Goal: Information Seeking & Learning: Learn about a topic

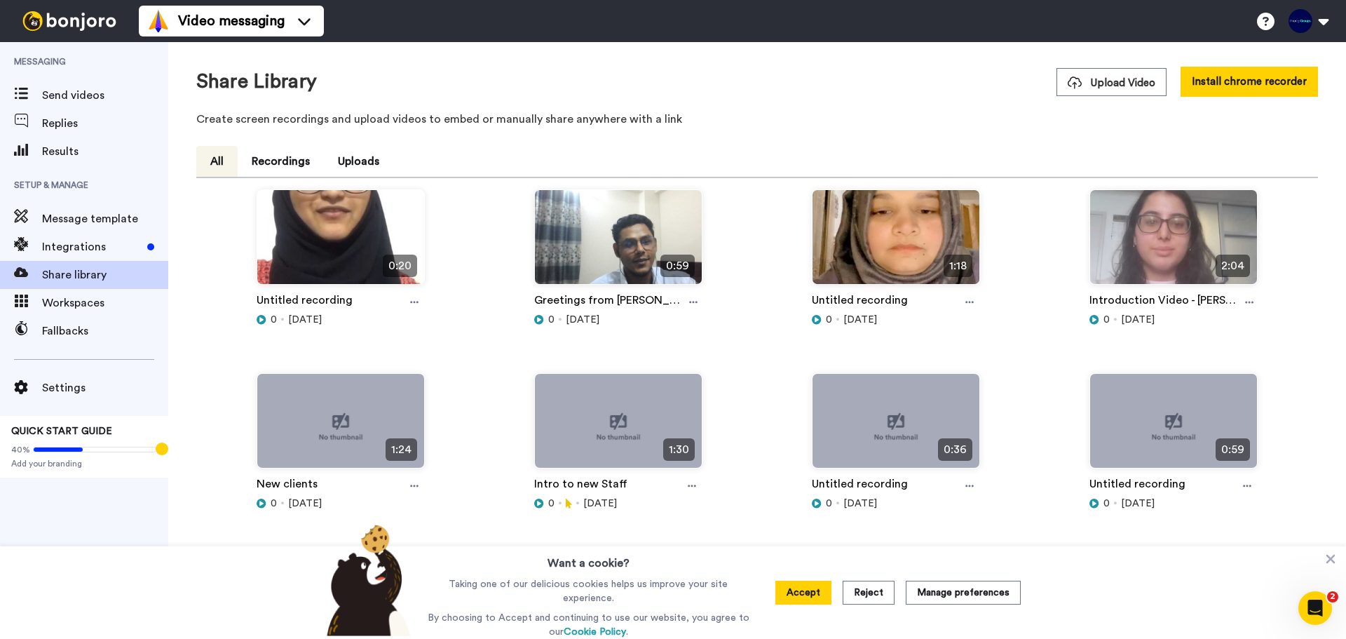
scroll to position [6, 0]
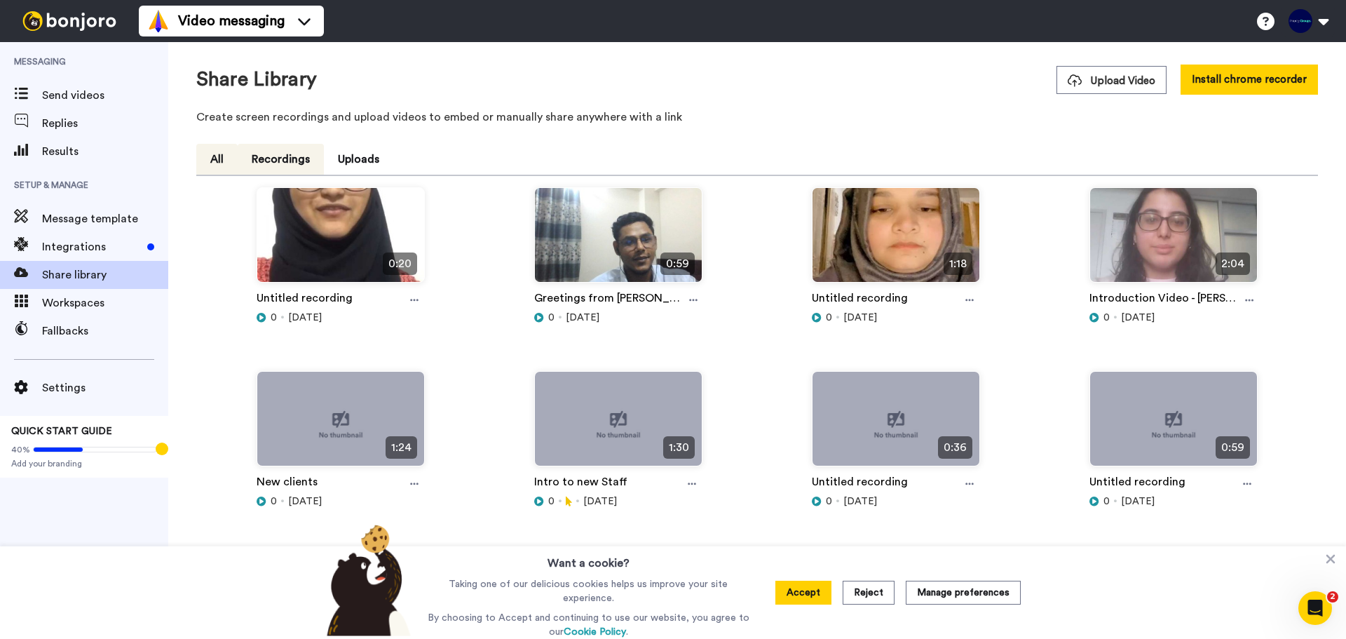
click at [285, 163] on button "Recordings" at bounding box center [281, 159] width 86 height 31
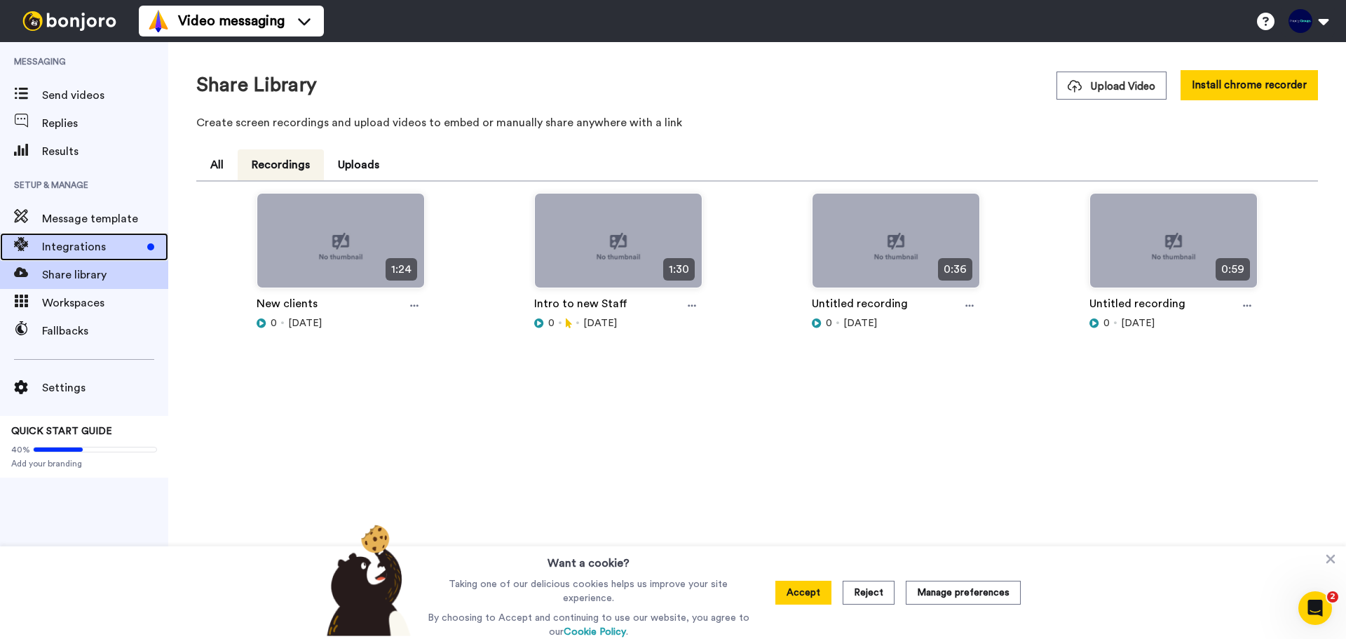
click at [101, 247] on span "Integrations" at bounding box center [92, 246] width 100 height 17
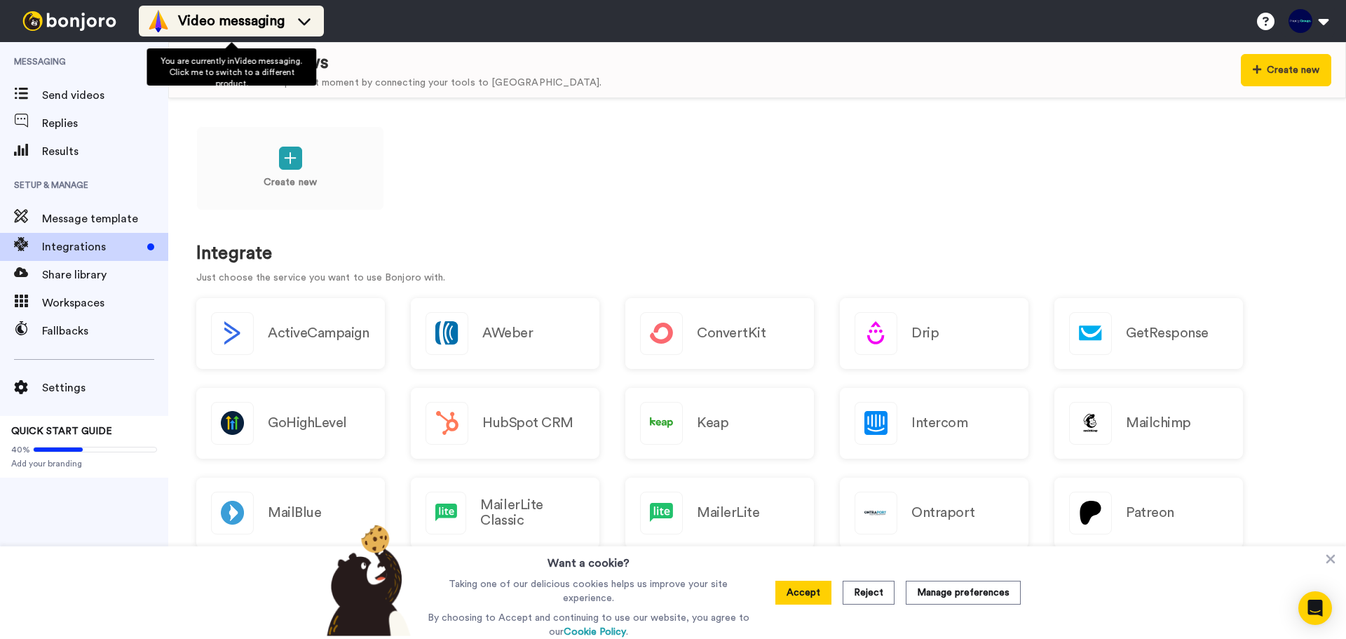
click at [292, 30] on div "Video messaging" at bounding box center [231, 21] width 168 height 22
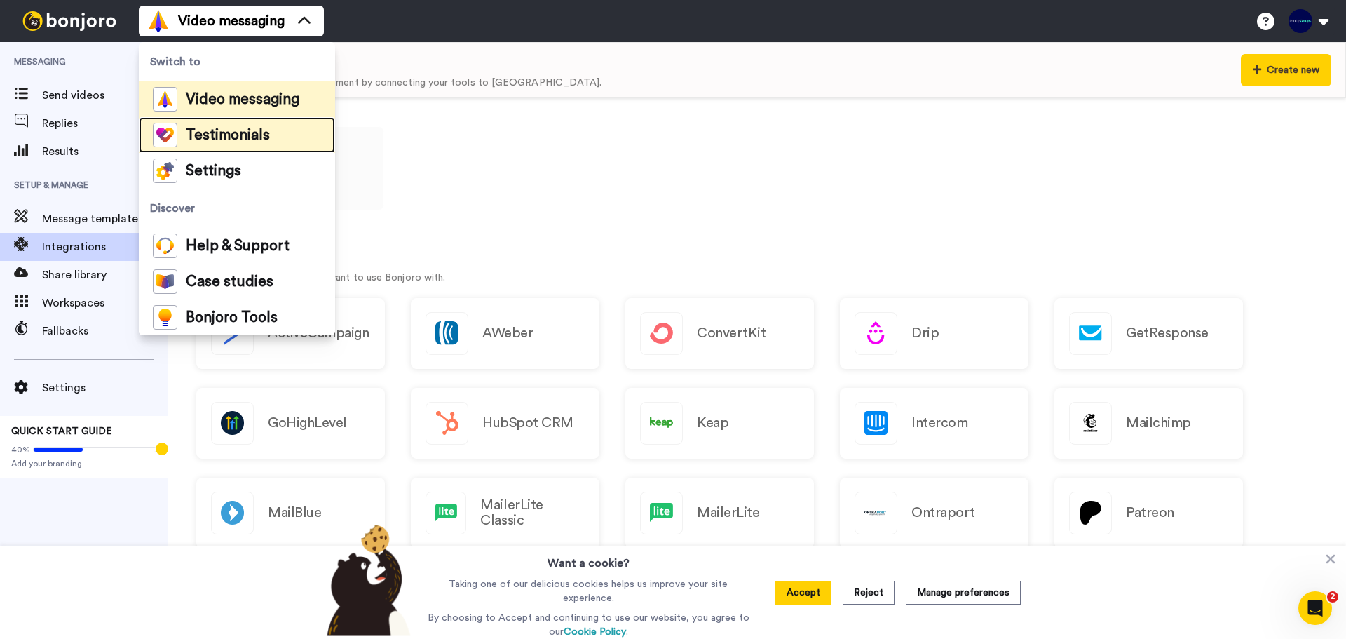
click at [256, 135] on span "Testimonials" at bounding box center [228, 135] width 84 height 14
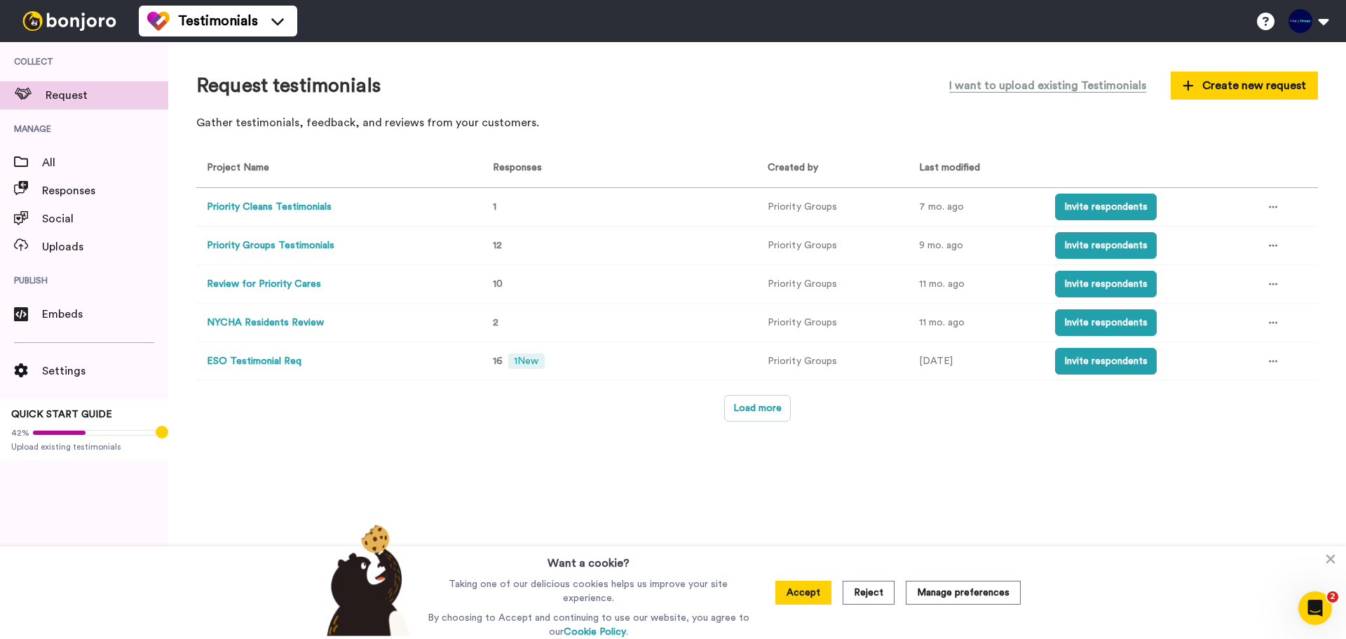
click at [318, 250] on button "Priority Groups Testimonials" at bounding box center [271, 245] width 128 height 15
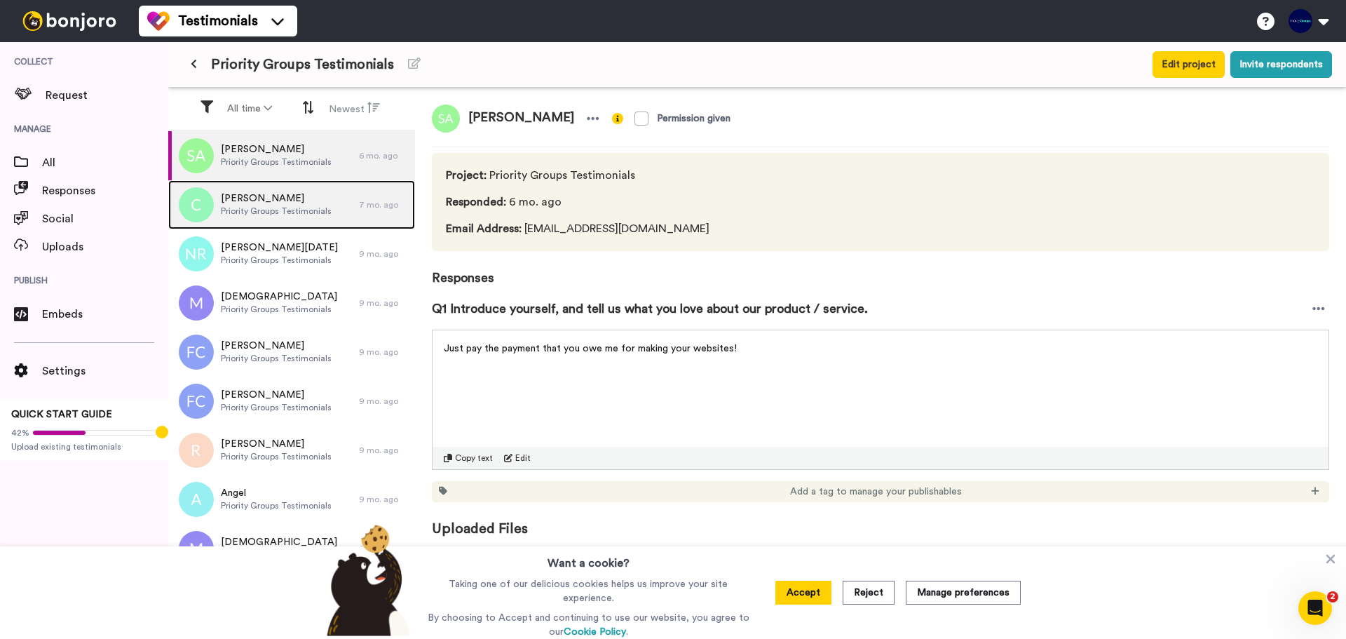
click at [317, 207] on span "Priority Groups Testimonials" at bounding box center [276, 210] width 111 height 11
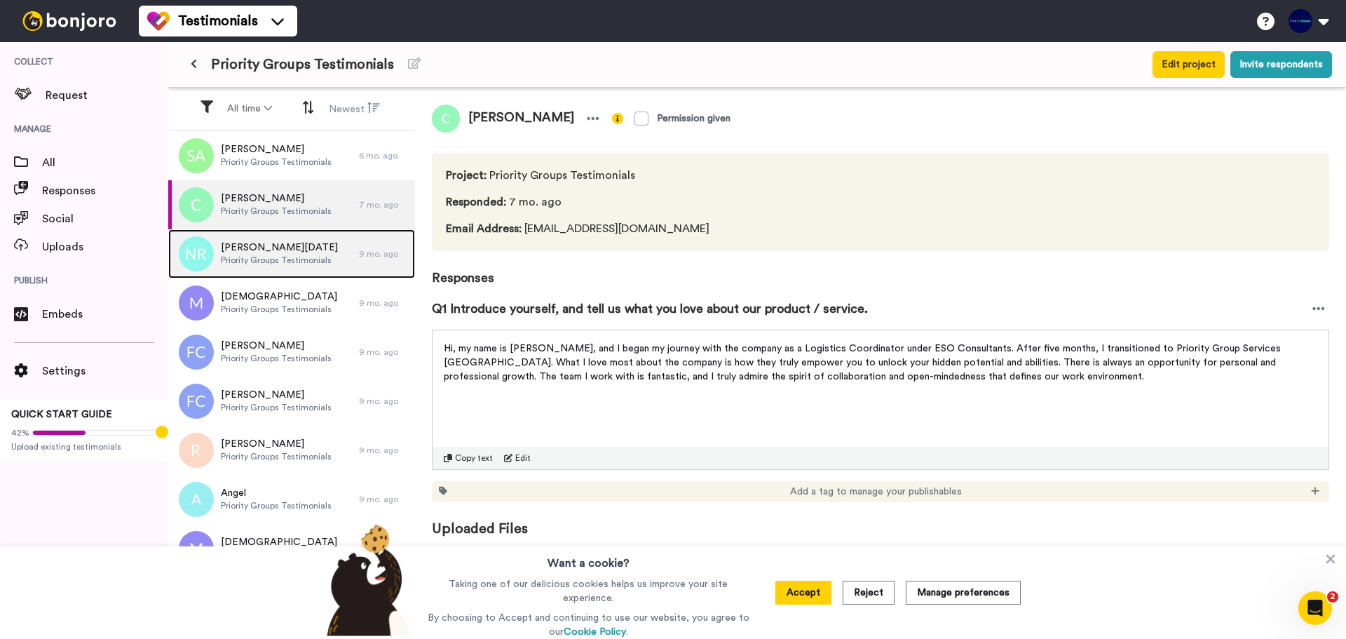
click at [293, 254] on span "Naomi Raja" at bounding box center [279, 247] width 117 height 14
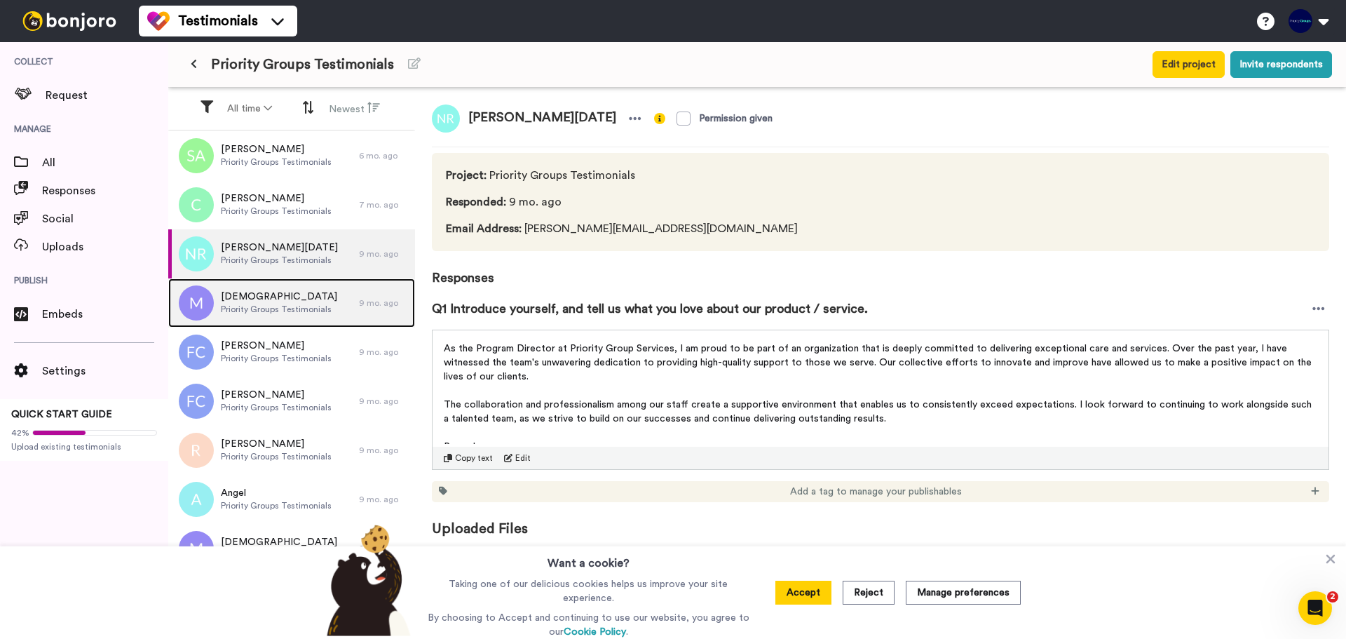
click at [297, 311] on span "Priority Groups Testimonials" at bounding box center [279, 309] width 116 height 11
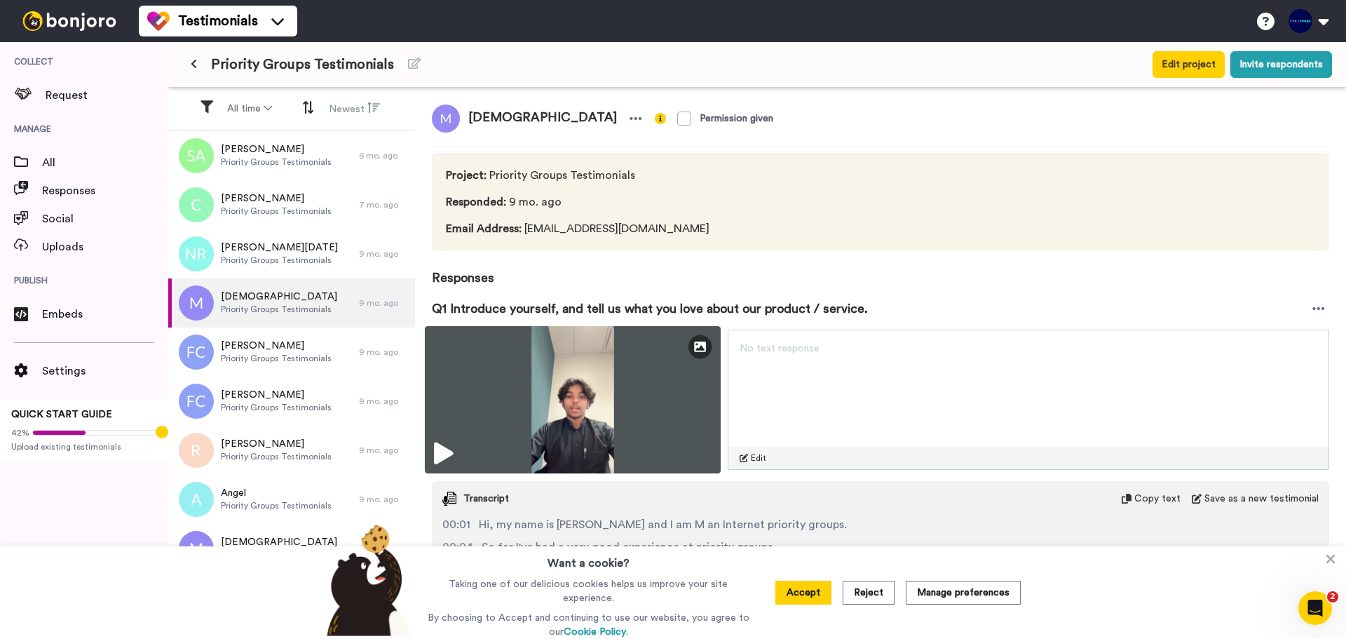
click at [458, 444] on img at bounding box center [573, 399] width 296 height 147
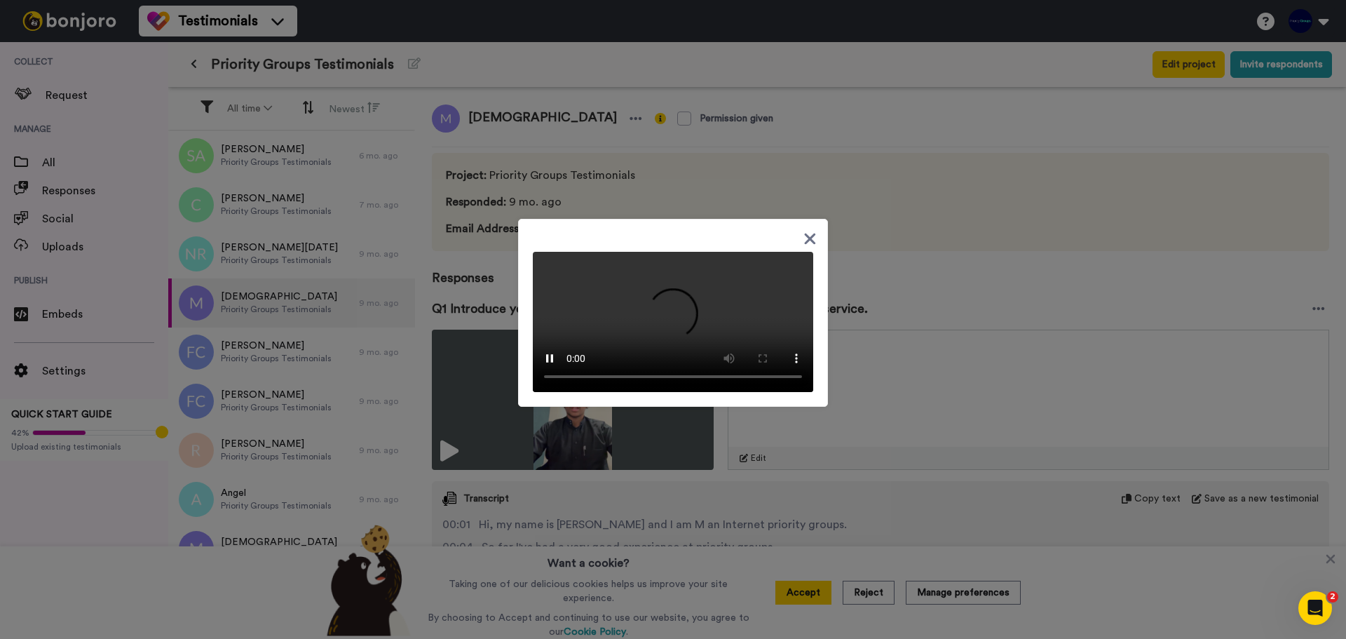
click at [437, 434] on div at bounding box center [673, 319] width 1346 height 639
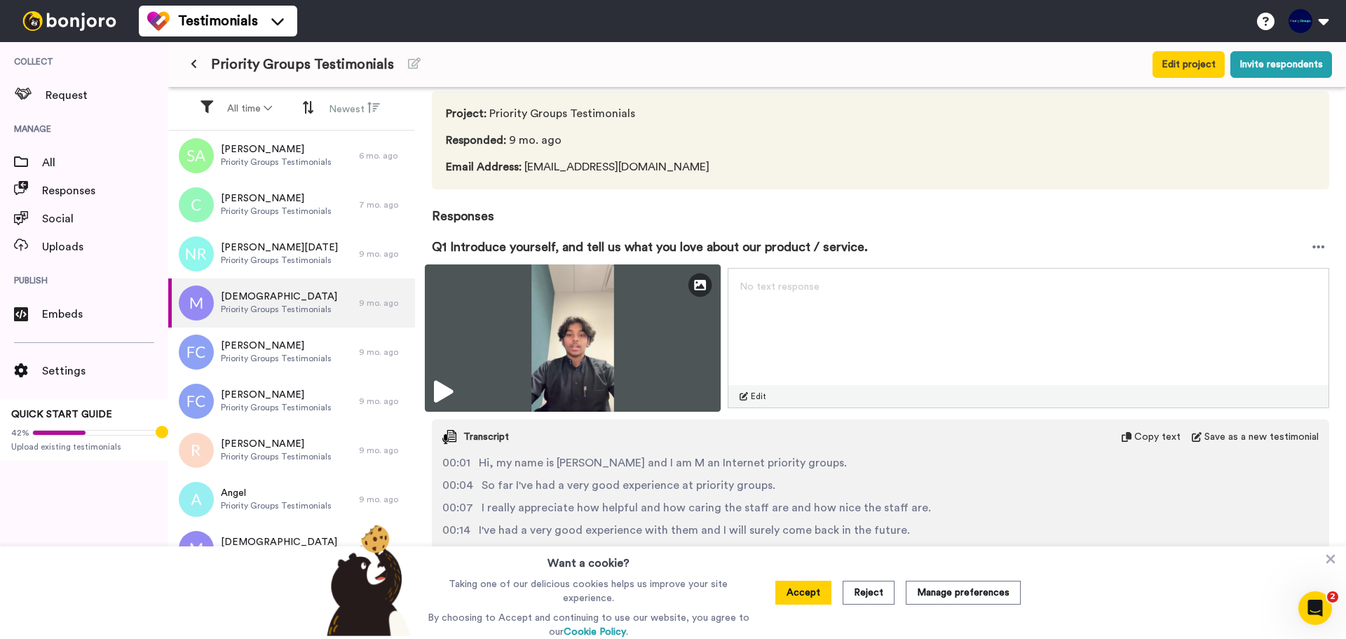
scroll to position [65, 0]
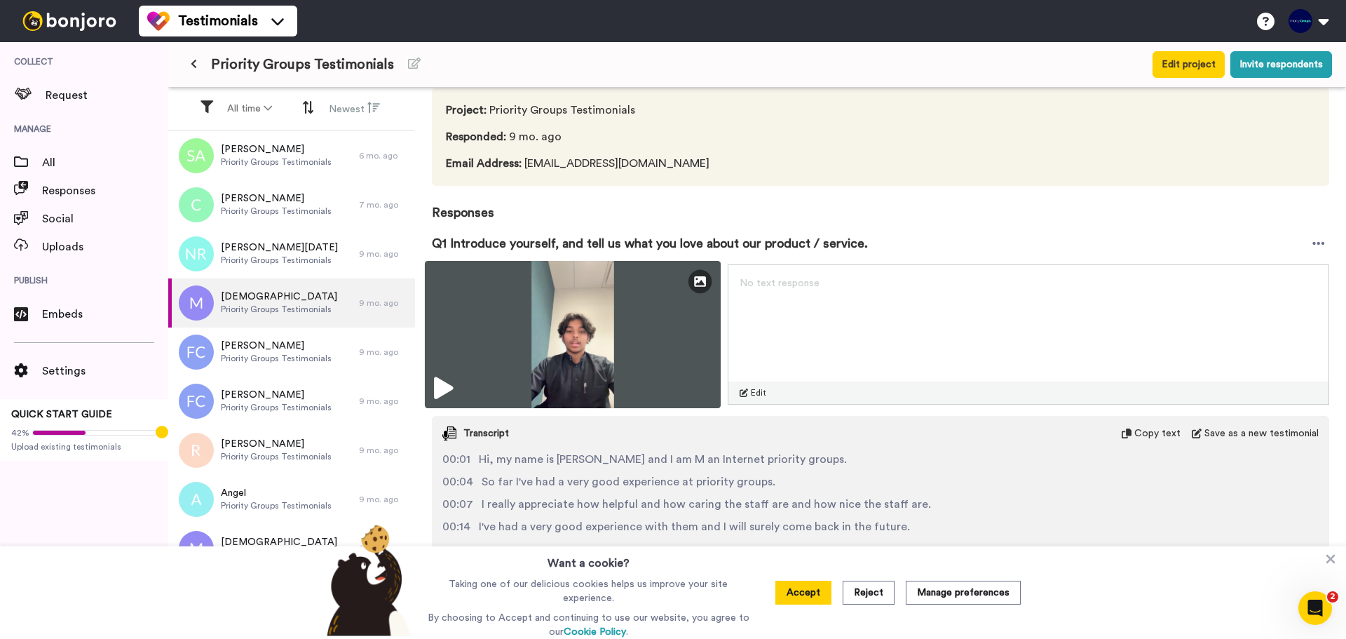
click at [610, 343] on img at bounding box center [573, 334] width 296 height 147
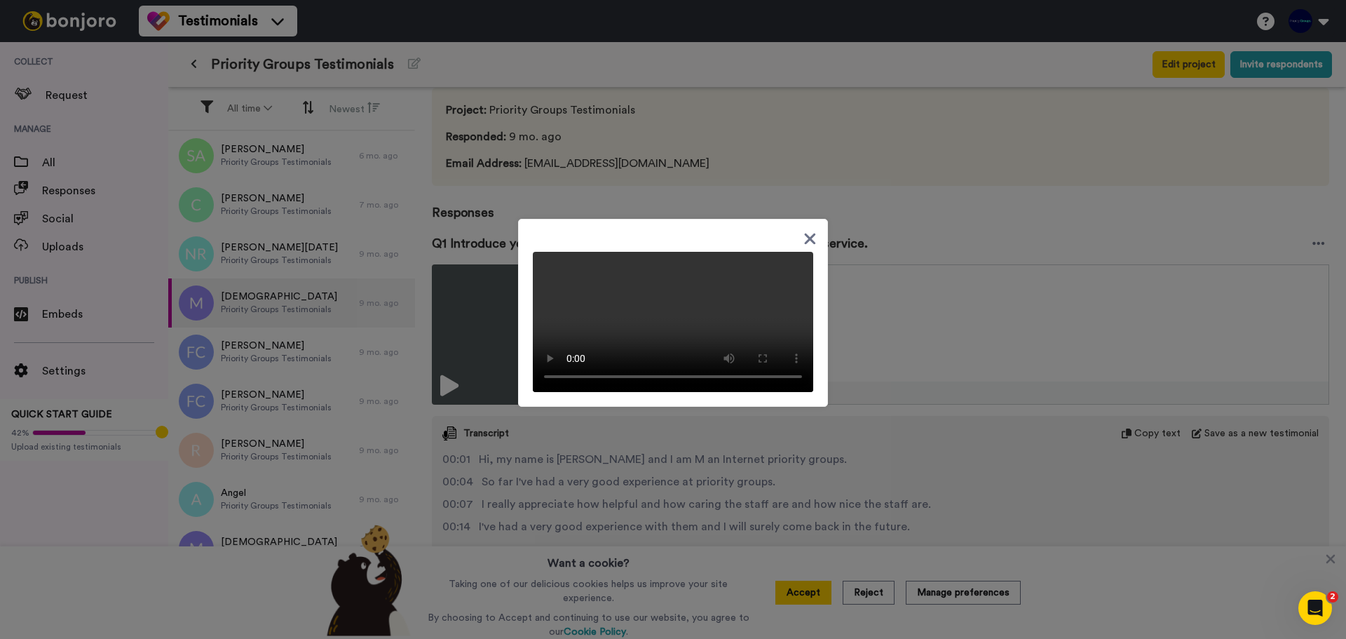
click at [1019, 240] on div at bounding box center [673, 319] width 1346 height 639
